Goal: Find specific page/section: Find specific page/section

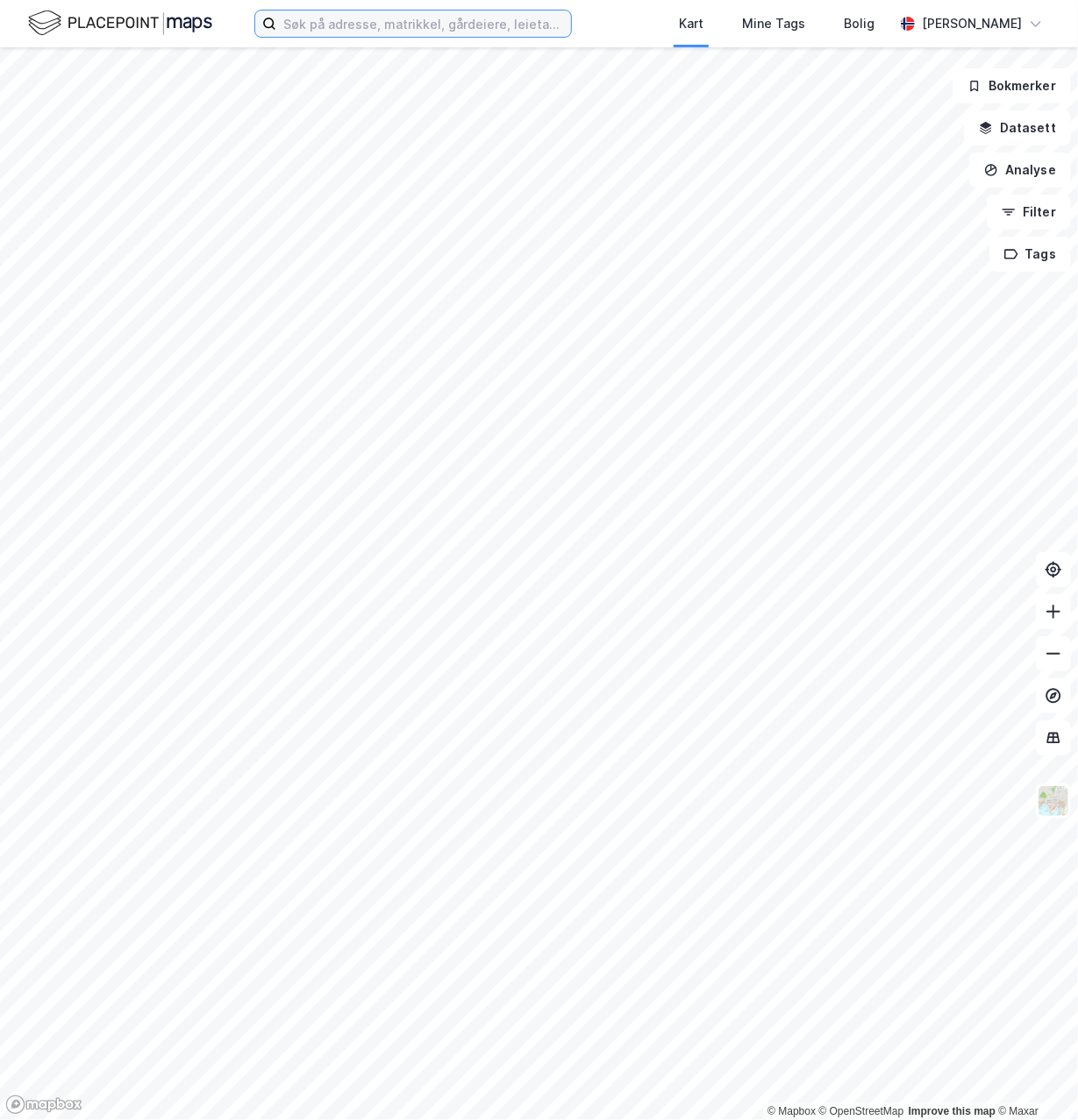
click at [441, 23] on input at bounding box center [423, 23] width 295 height 27
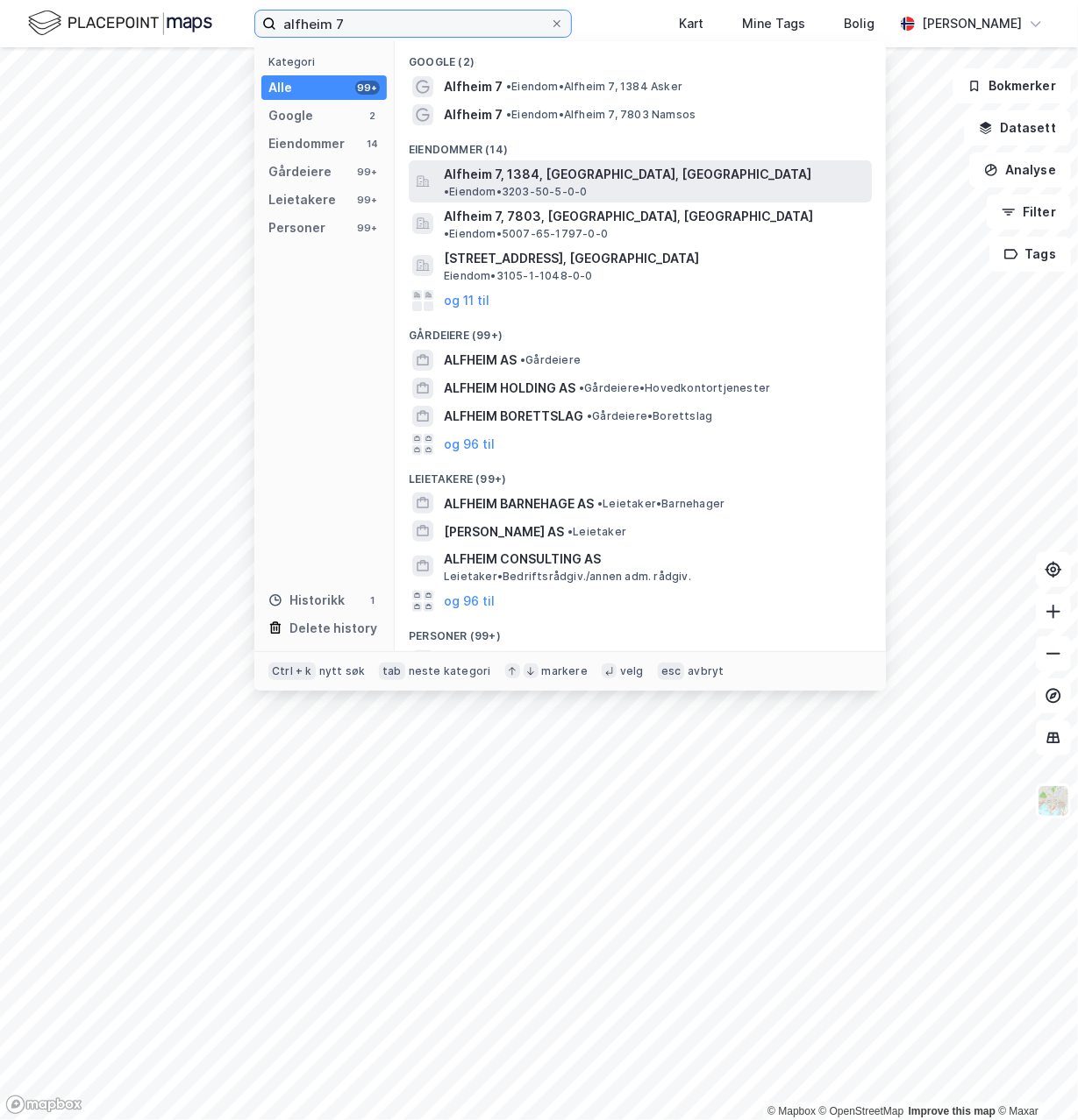
type input "alfheim 7"
click at [457, 180] on span "Alfheim 7, 1384, [GEOGRAPHIC_DATA], [GEOGRAPHIC_DATA]" at bounding box center [627, 174] width 367 height 21
